Goal: Find specific page/section: Find specific page/section

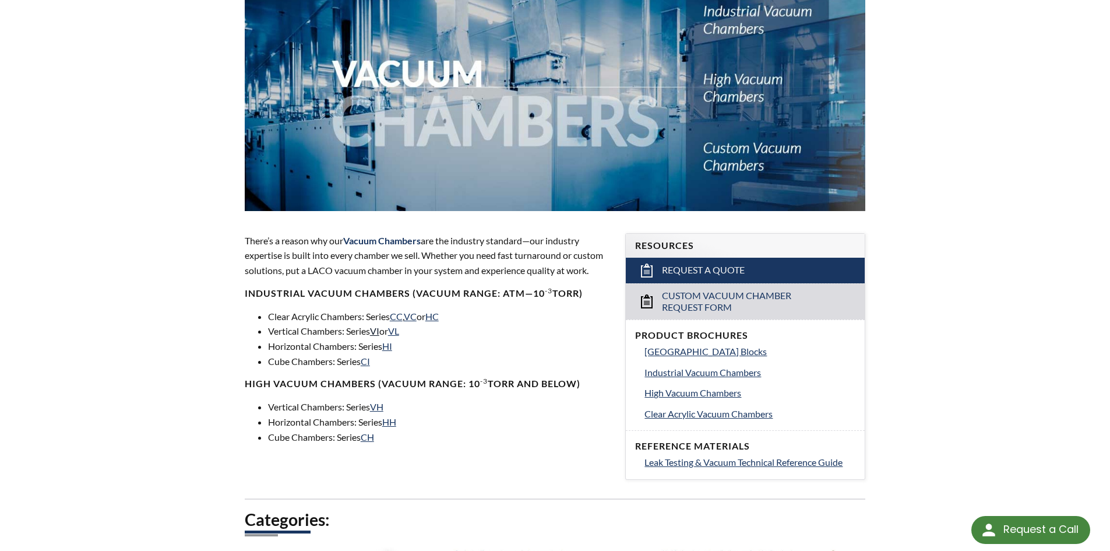
click at [379, 331] on link "VI" at bounding box center [374, 330] width 9 height 11
click at [384, 407] on link "VH" at bounding box center [376, 406] width 13 height 11
click at [399, 333] on link "VL" at bounding box center [393, 330] width 11 height 11
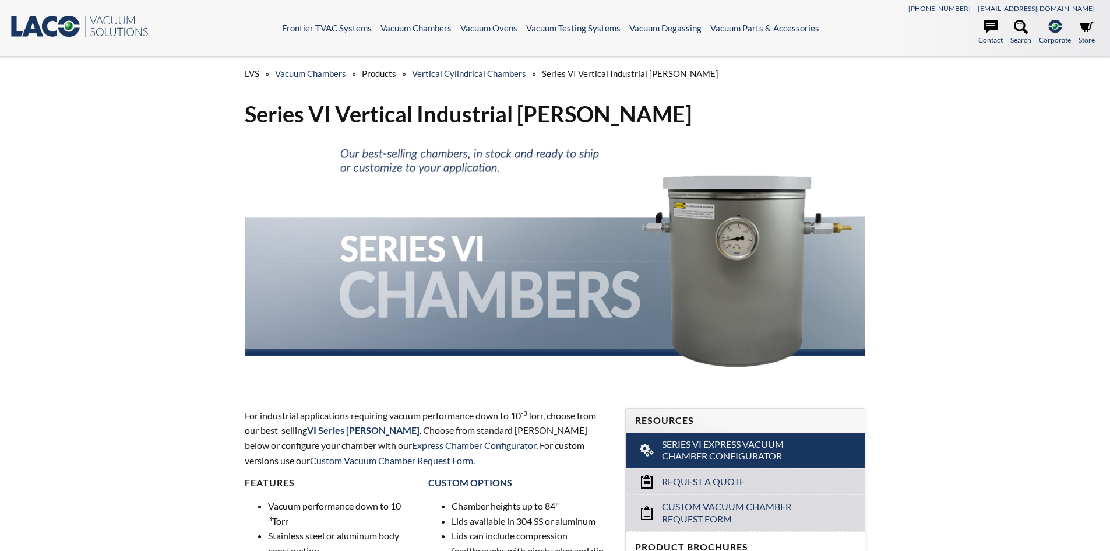
select select "Language Translate Widget"
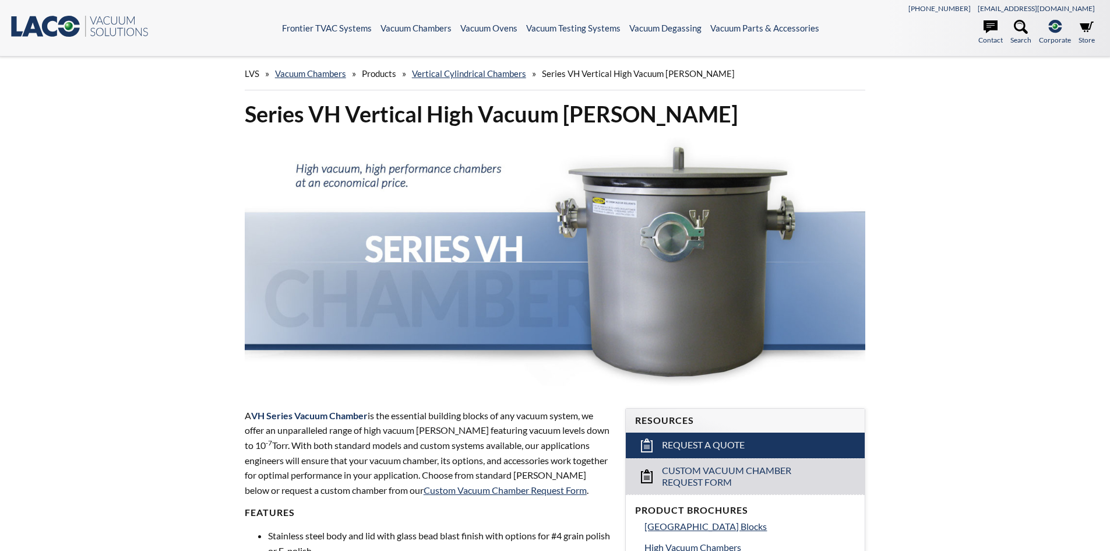
select select "Language Translate Widget"
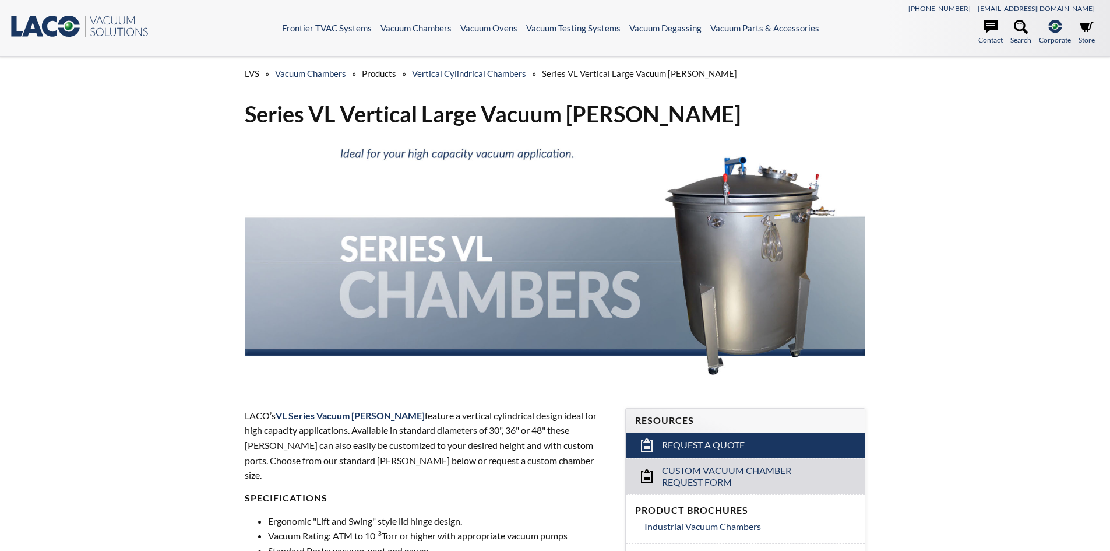
select select "Language Translate Widget"
